Goal: Information Seeking & Learning: Learn about a topic

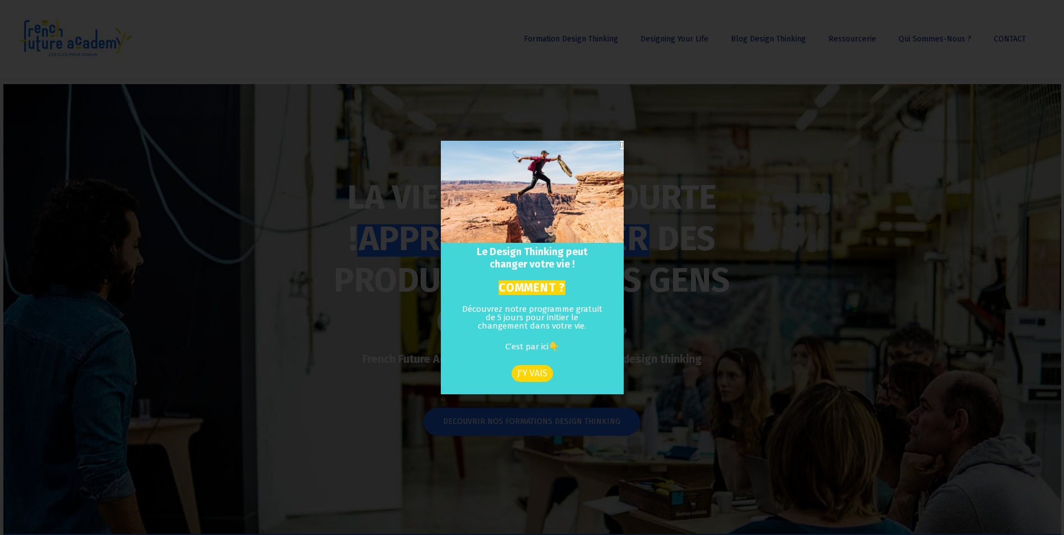
click at [578, 90] on div "Le Design Thinking peut changer votre vie ! COMMENT ? Découvrez notre programme…" at bounding box center [532, 267] width 1064 height 535
